Goal: Information Seeking & Learning: Learn about a topic

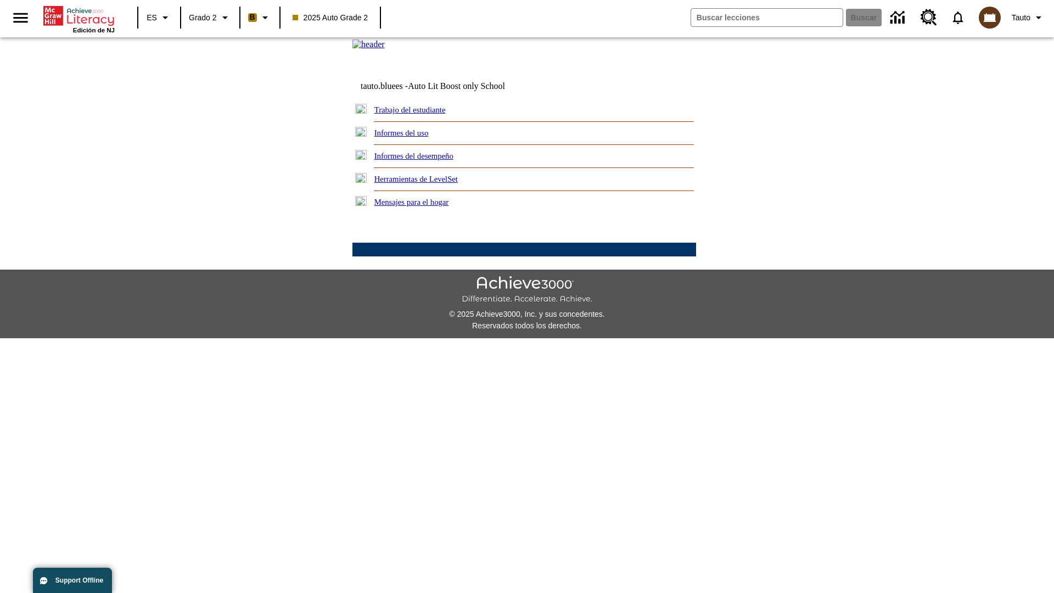
click at [428, 160] on link "Informes del desempeño" at bounding box center [414, 156] width 79 height 9
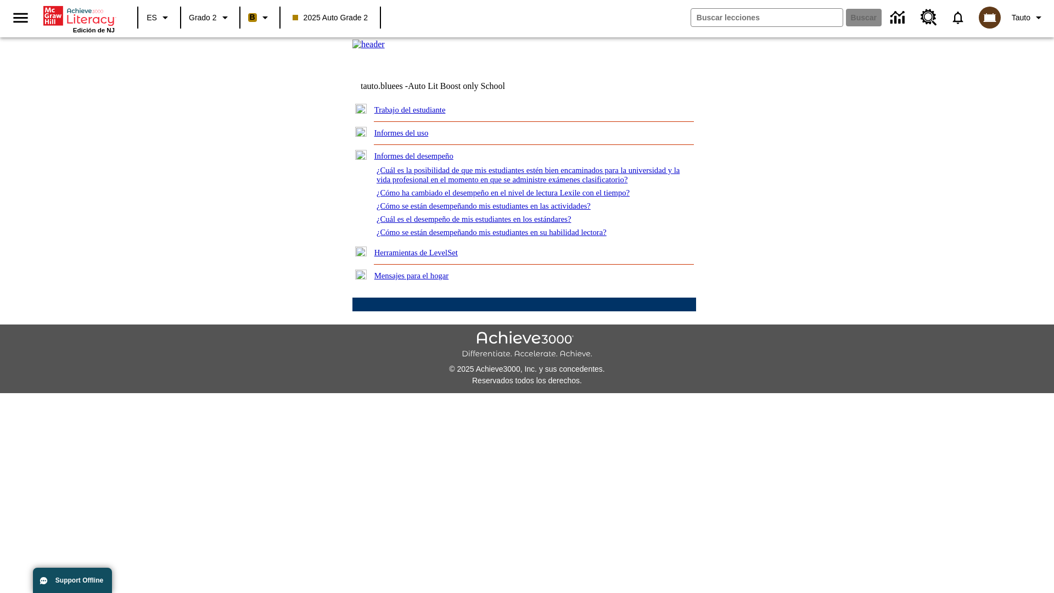
click at [521, 197] on link "¿Cómo ha cambiado el desempeño en el nivel de lectura Lexile con el tiempo?" at bounding box center [503, 192] width 253 height 9
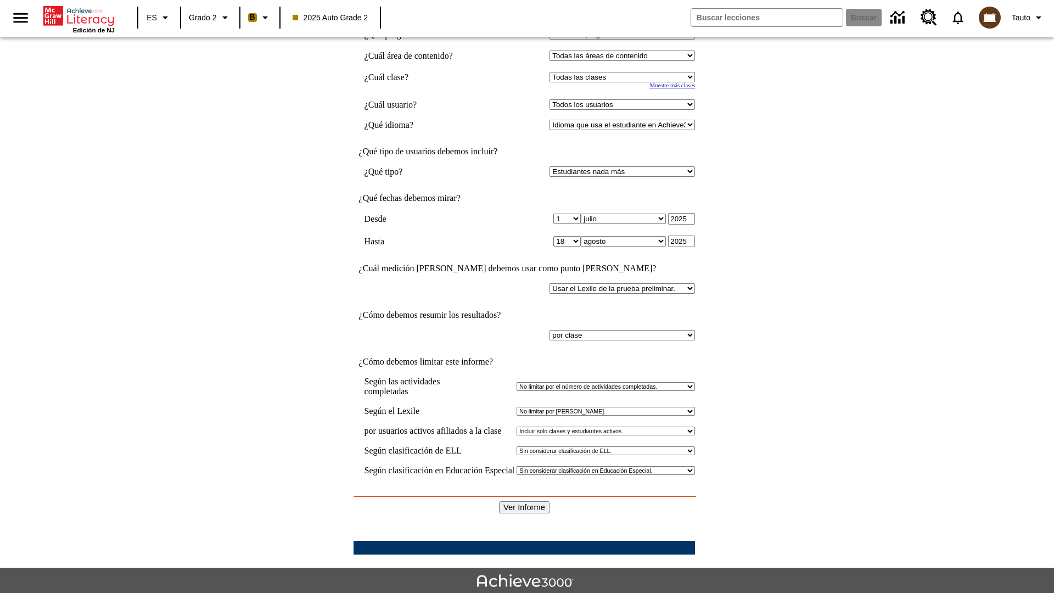
scroll to position [131, 0]
